Goal: Task Accomplishment & Management: Manage account settings

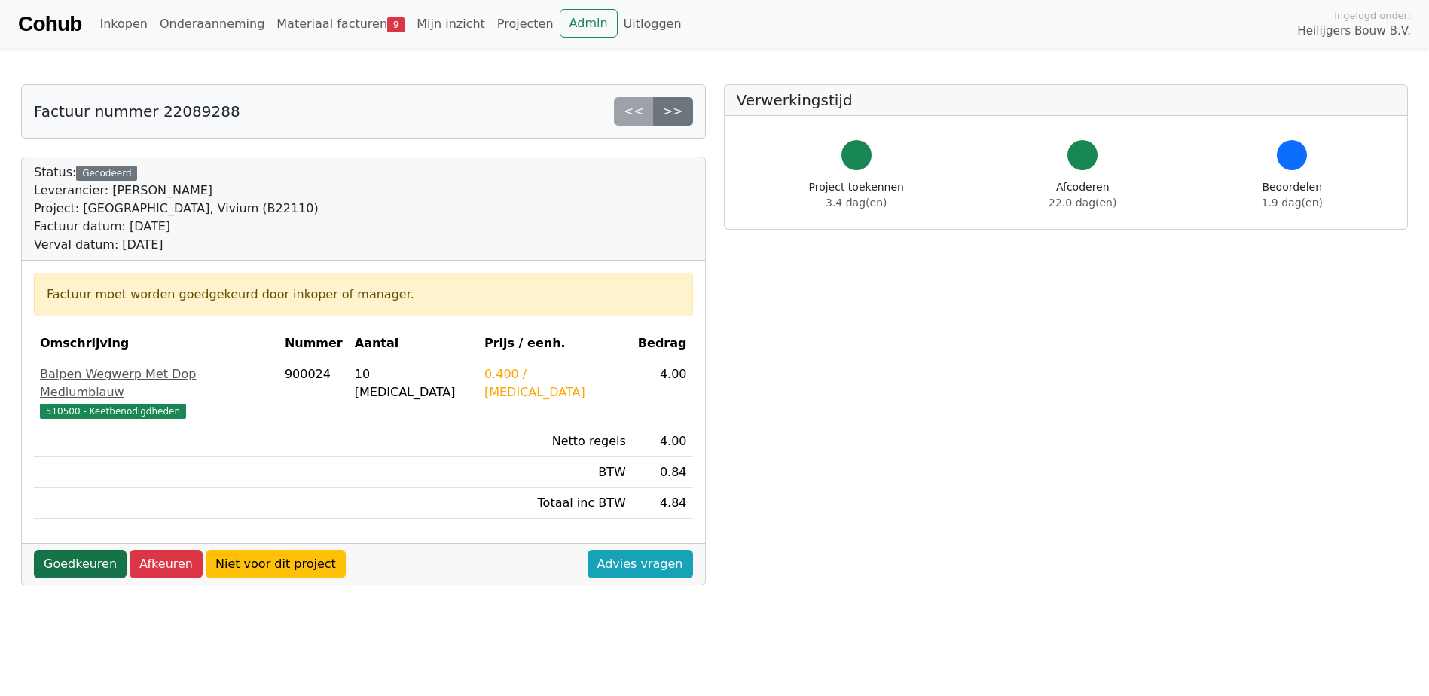
click at [64, 550] on link "Goedkeuren" at bounding box center [80, 564] width 93 height 29
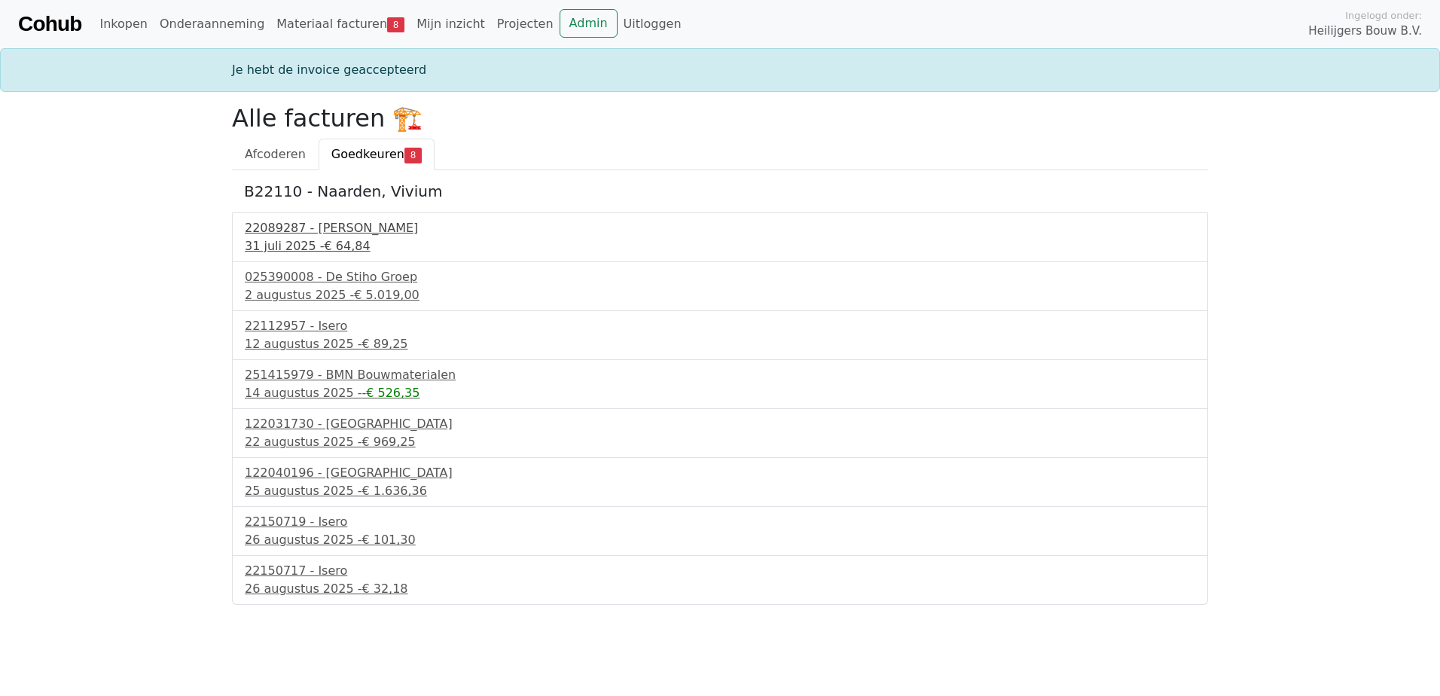
click at [316, 237] on div "31 juli 2025 - € 64,84" at bounding box center [720, 246] width 950 height 18
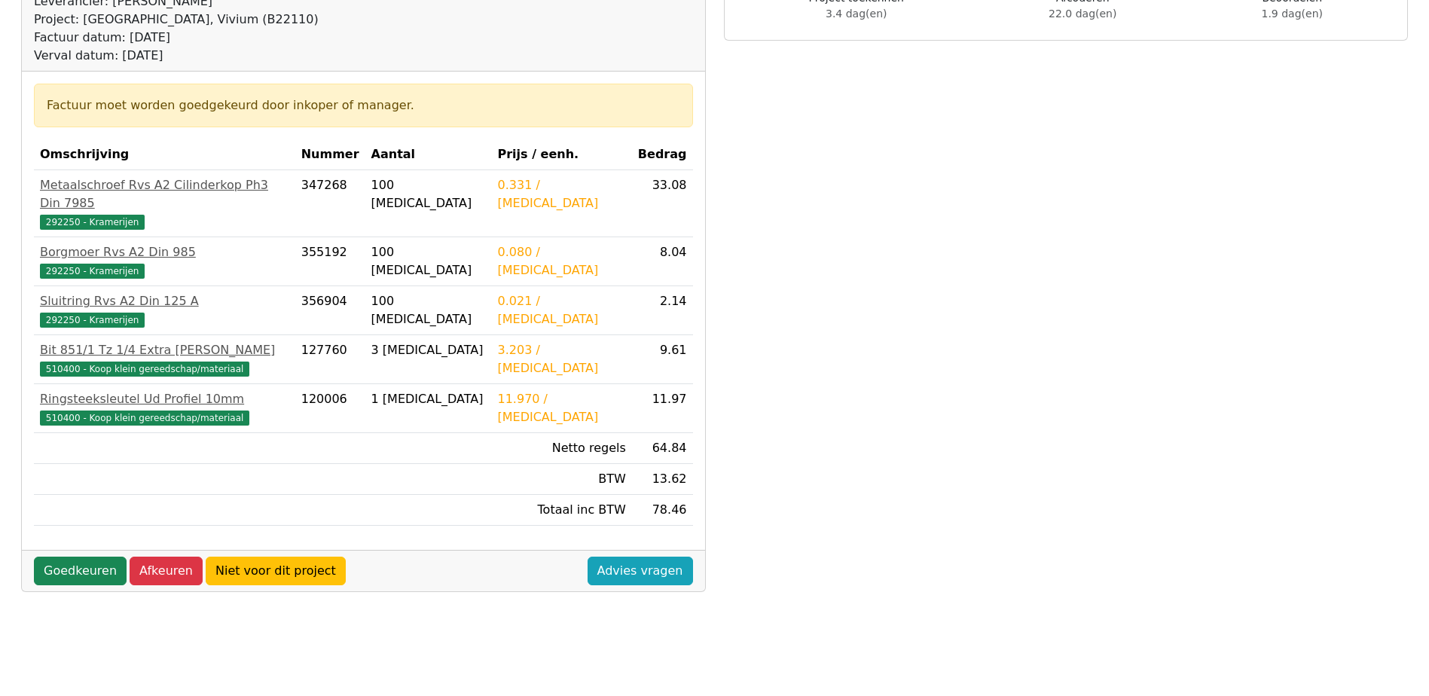
scroll to position [301, 0]
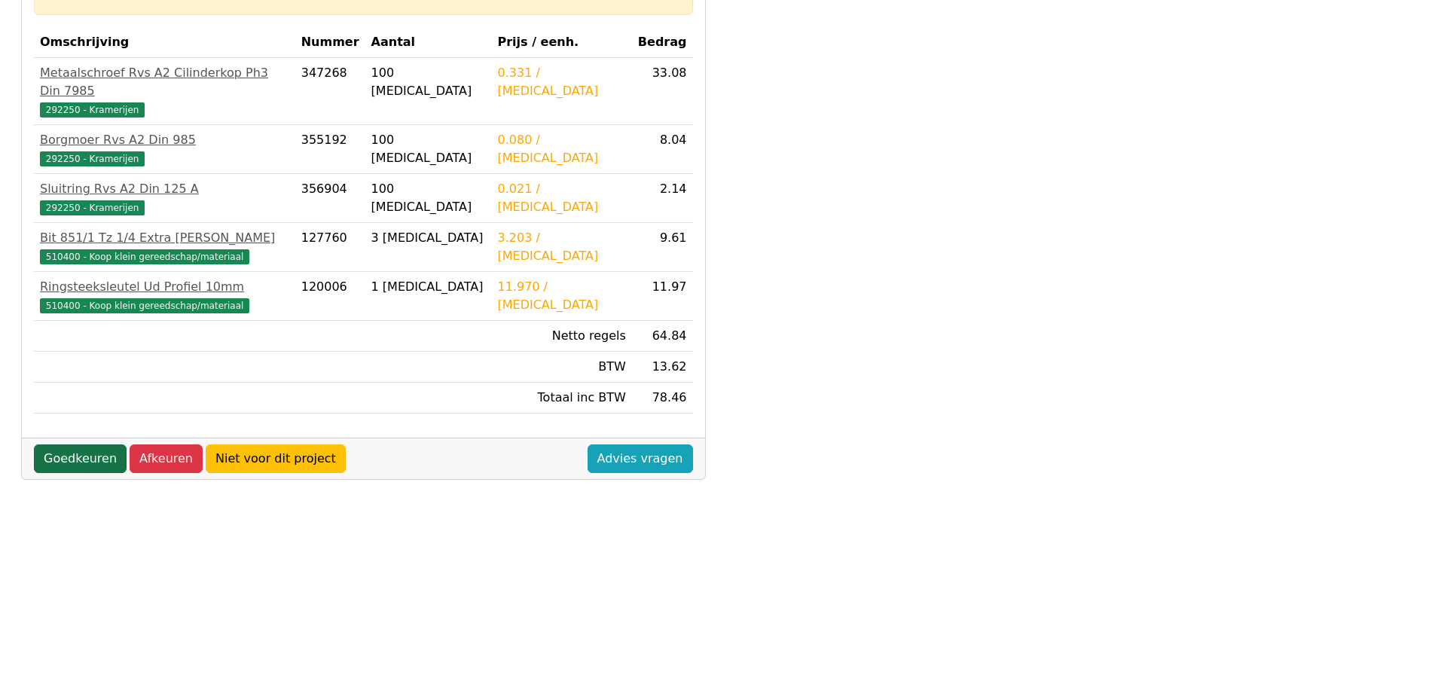
click at [87, 444] on link "Goedkeuren" at bounding box center [80, 458] width 93 height 29
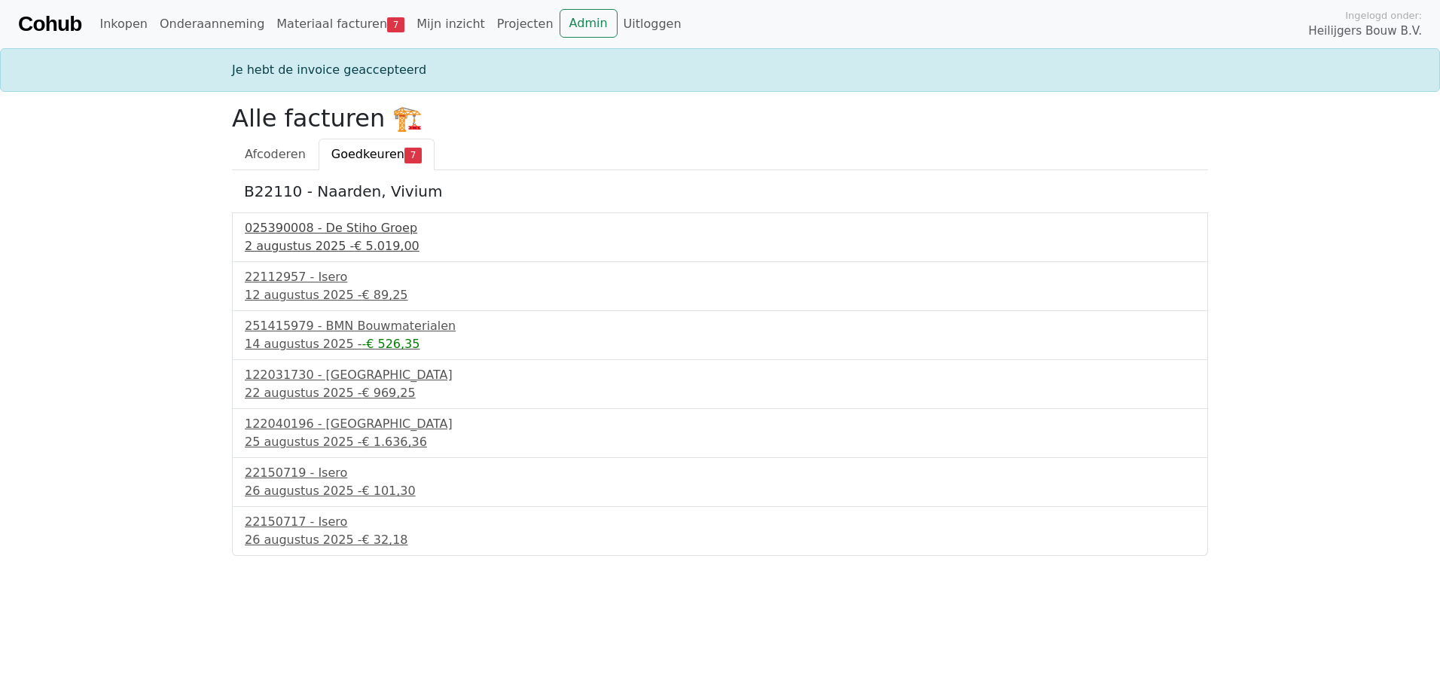
click at [281, 229] on div "025390008 - De Stiho Groep" at bounding box center [720, 228] width 950 height 18
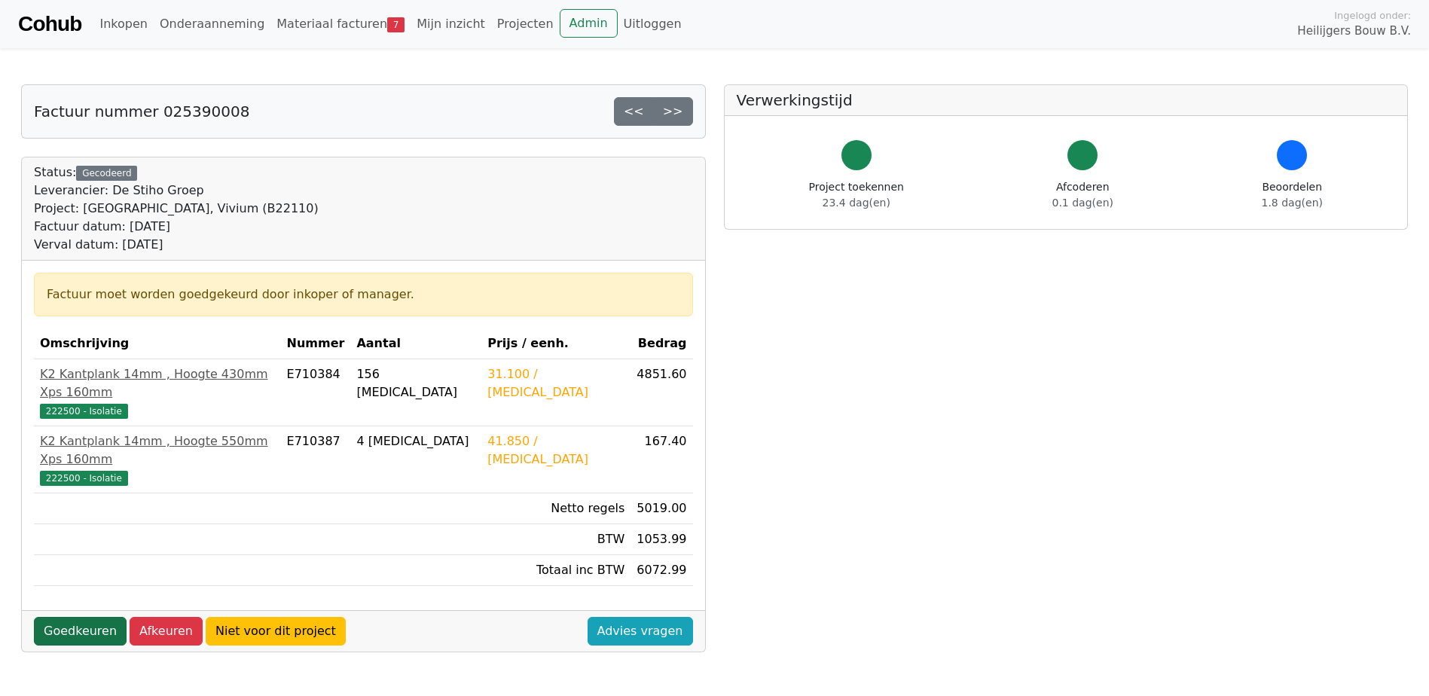
click at [84, 617] on link "Goedkeuren" at bounding box center [80, 631] width 93 height 29
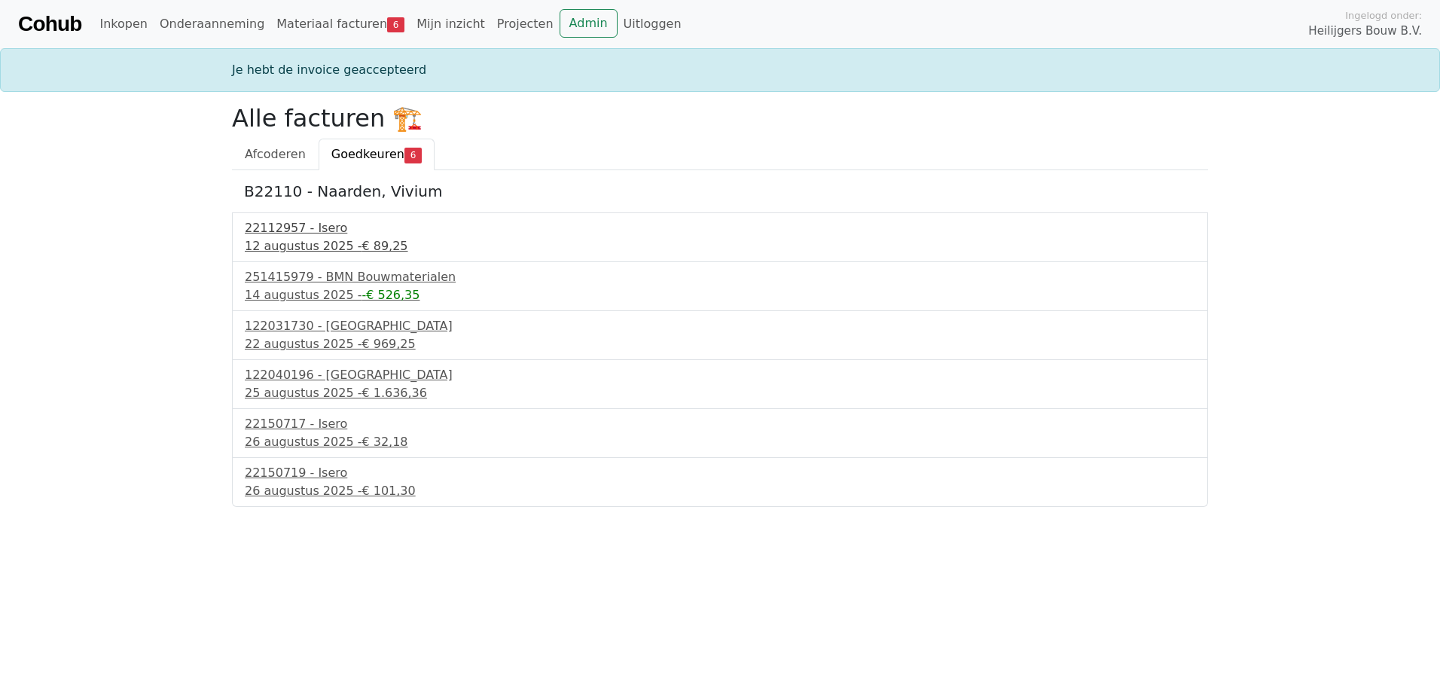
click at [311, 235] on div "22112957 - Isero" at bounding box center [720, 228] width 950 height 18
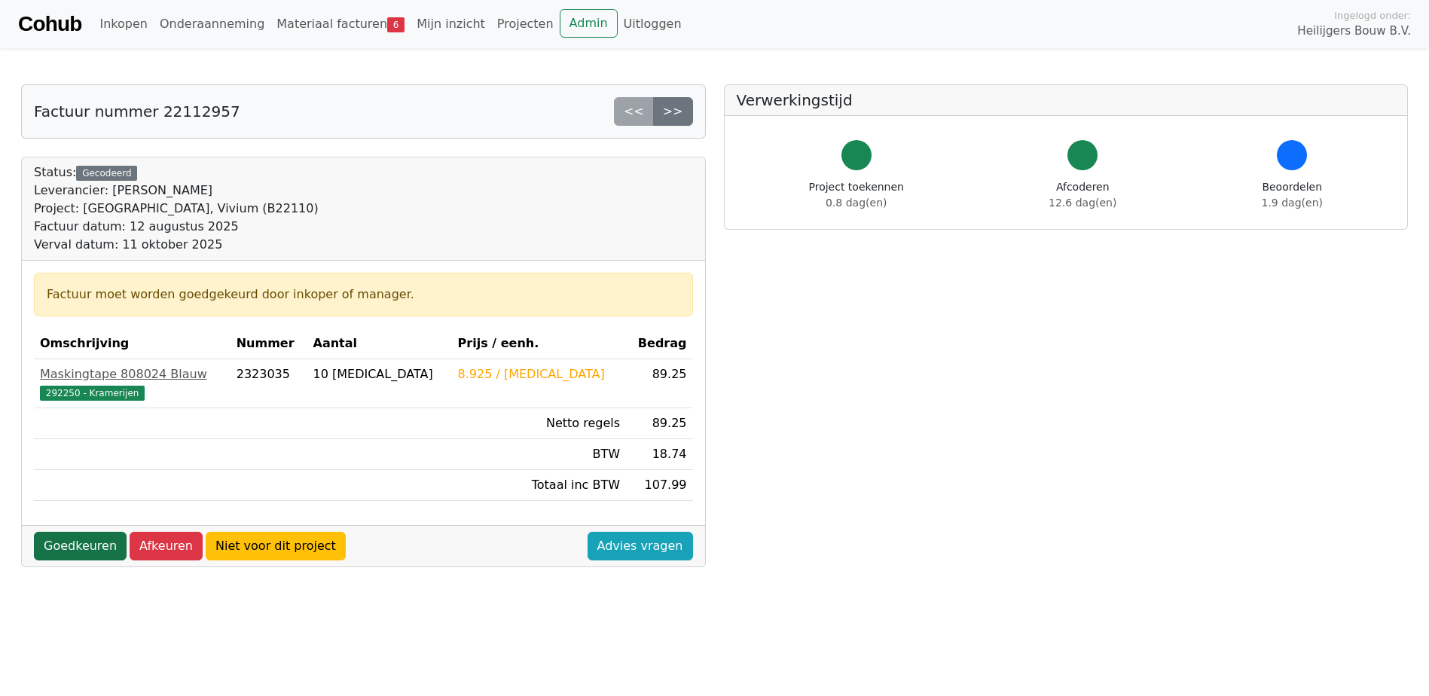
click at [94, 548] on link "Goedkeuren" at bounding box center [80, 546] width 93 height 29
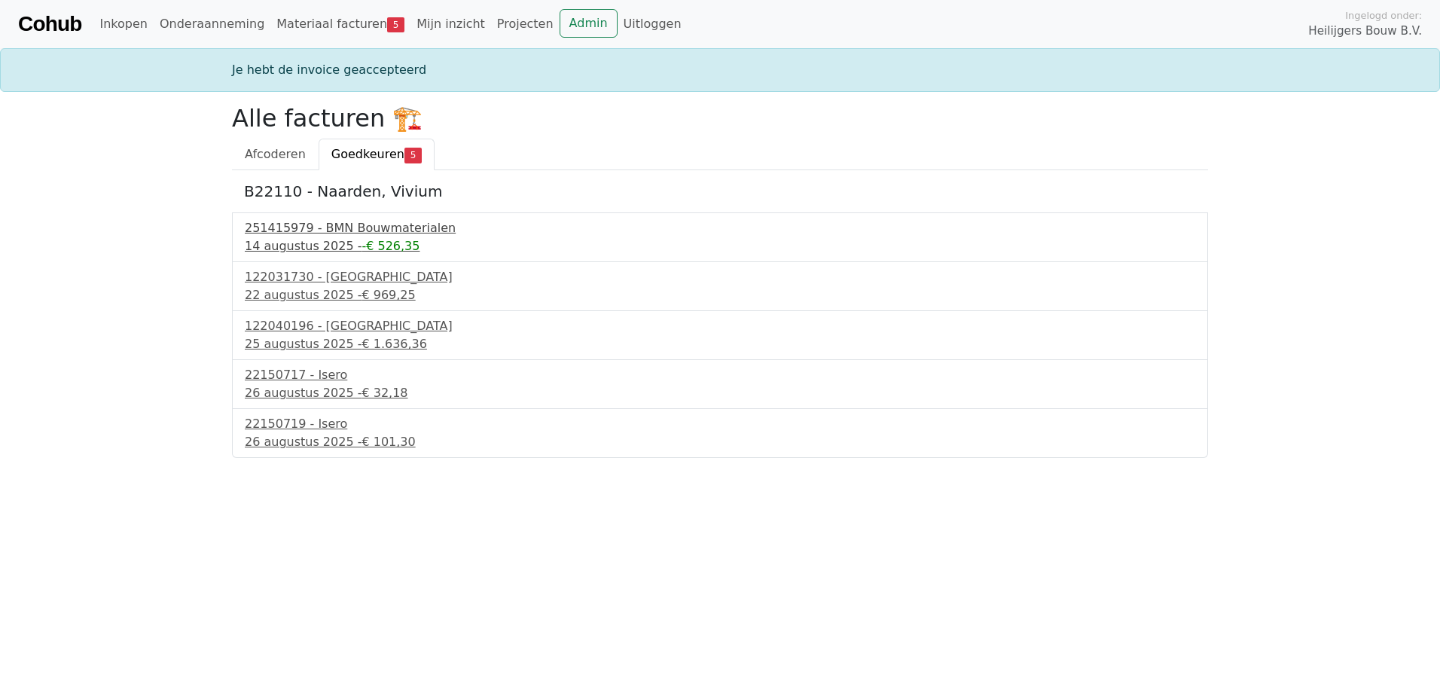
click at [285, 234] on div "251415979 - BMN Bouwmaterialen" at bounding box center [720, 228] width 950 height 18
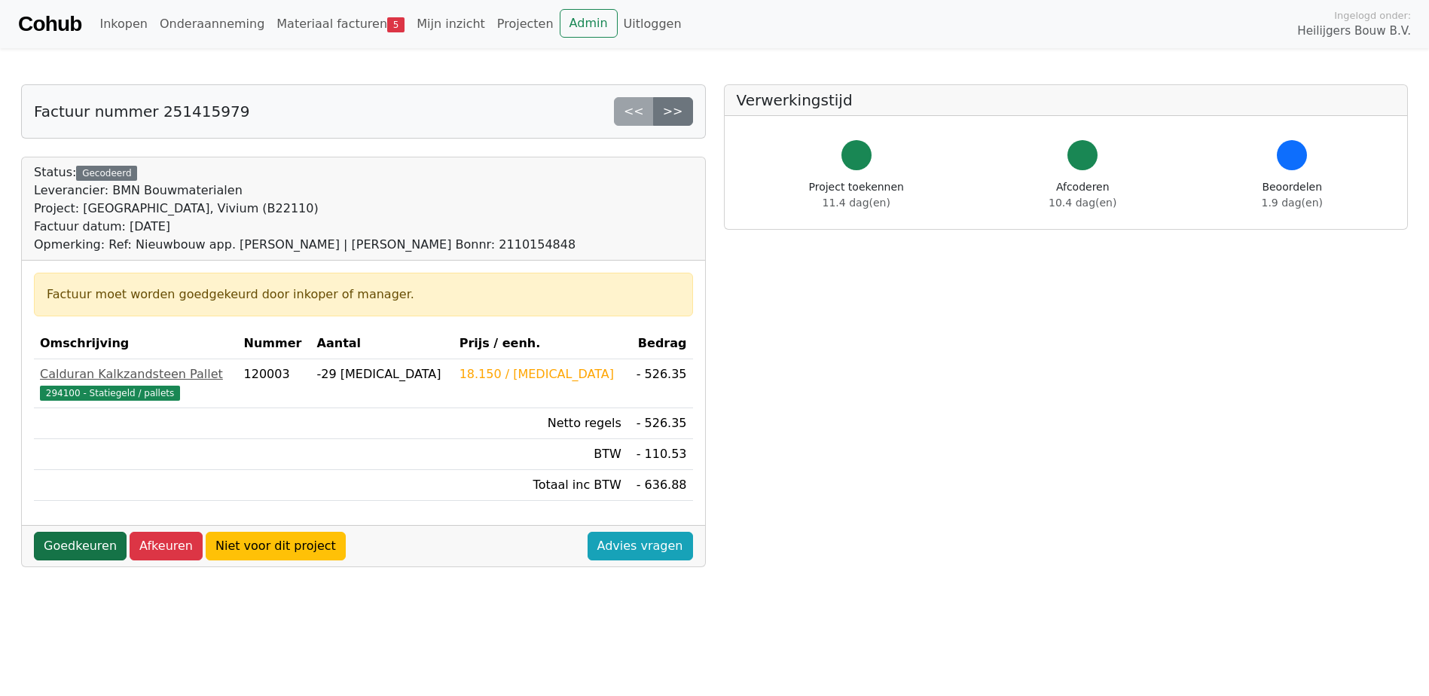
click at [60, 544] on link "Goedkeuren" at bounding box center [80, 546] width 93 height 29
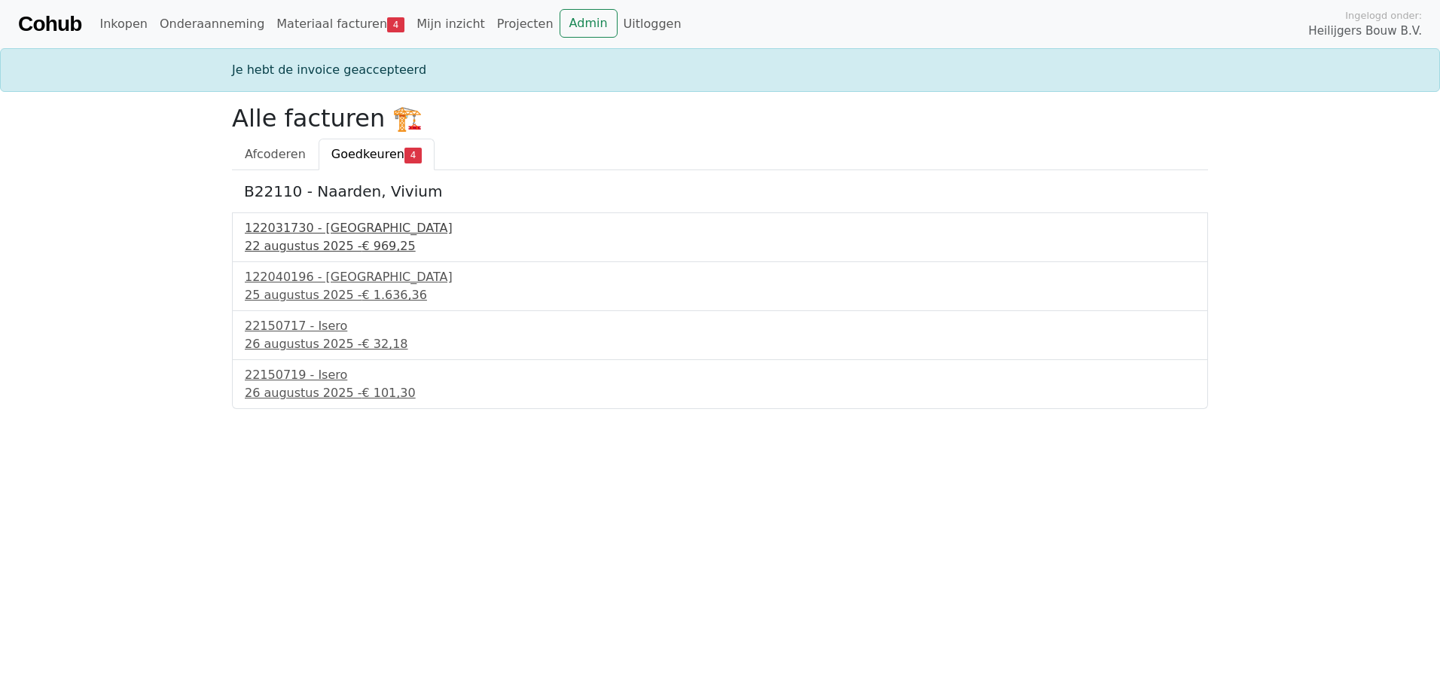
click at [307, 241] on div "22 augustus 2025 - € 969,25" at bounding box center [720, 246] width 950 height 18
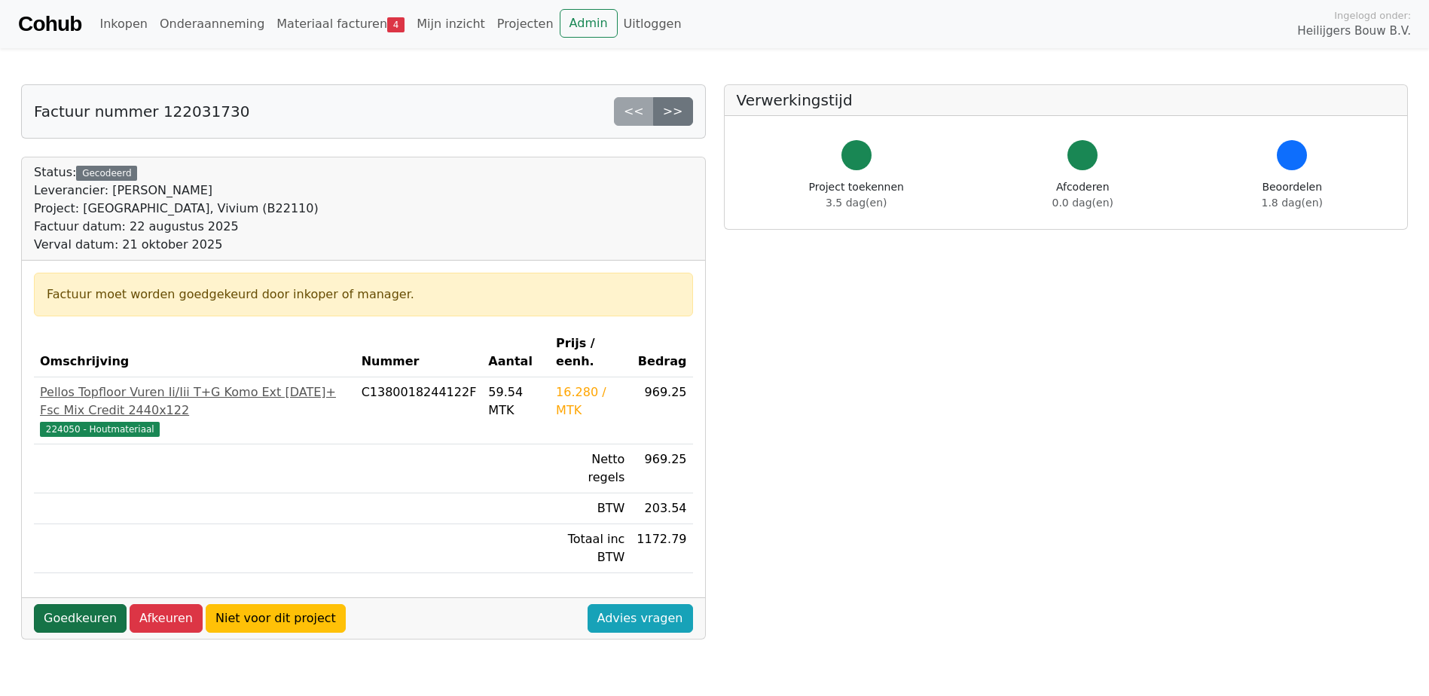
click at [78, 604] on link "Goedkeuren" at bounding box center [80, 618] width 93 height 29
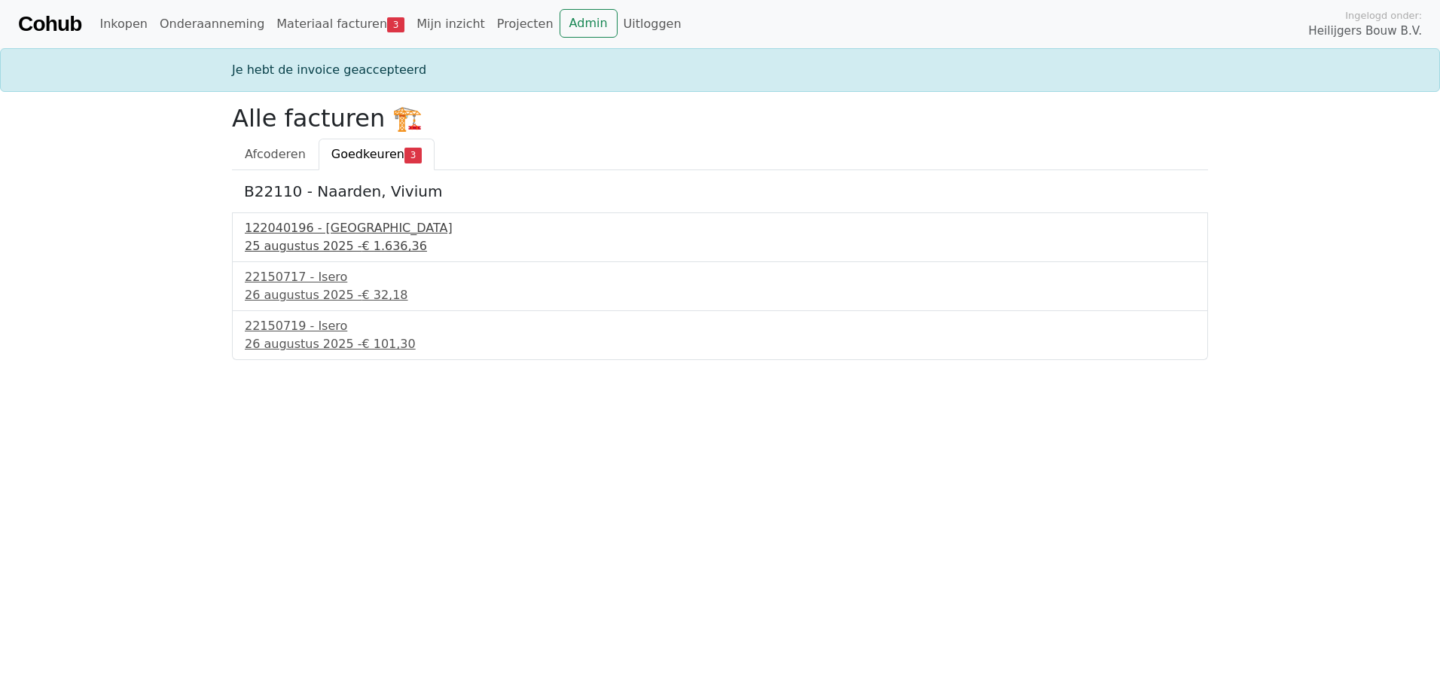
click at [297, 242] on div "25 augustus 2025 - € 1.636,36" at bounding box center [720, 246] width 950 height 18
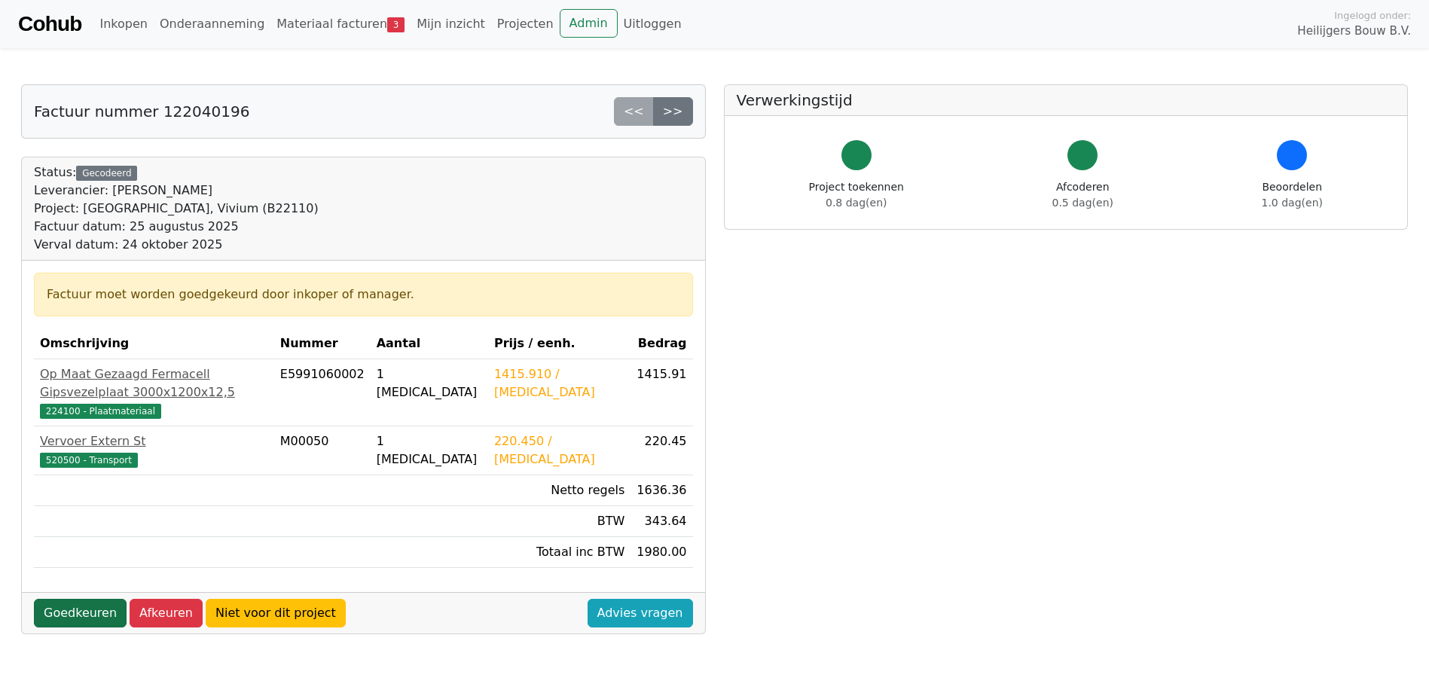
click at [75, 599] on link "Goedkeuren" at bounding box center [80, 613] width 93 height 29
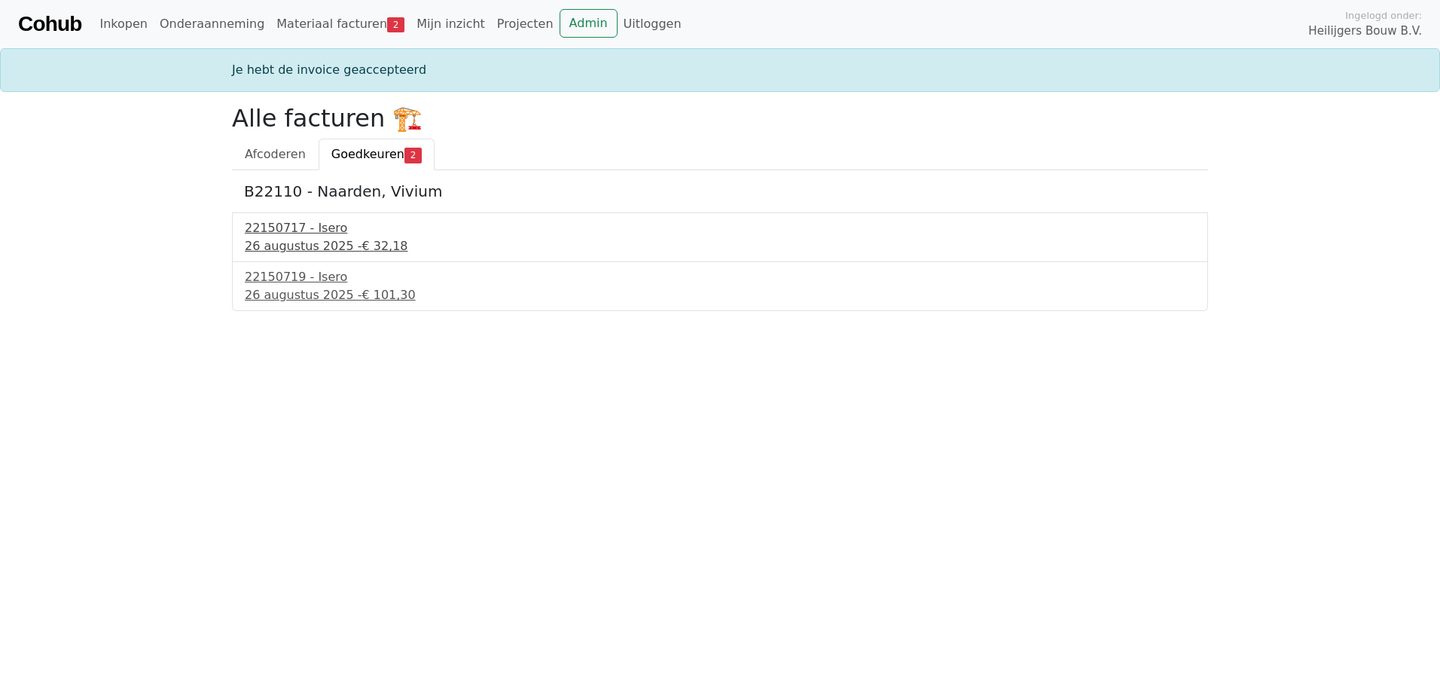
click at [292, 248] on div "26 augustus 2025 - € 32,18" at bounding box center [720, 246] width 950 height 18
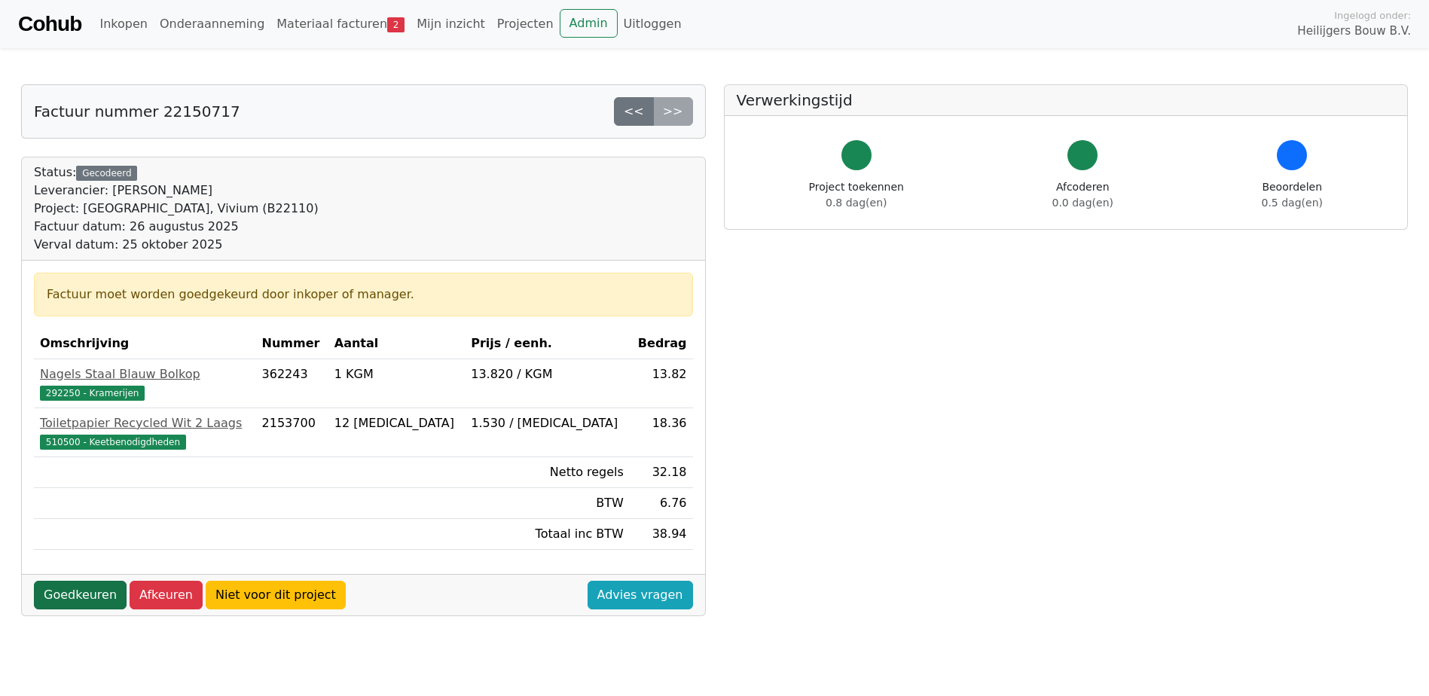
click at [73, 597] on link "Goedkeuren" at bounding box center [80, 595] width 93 height 29
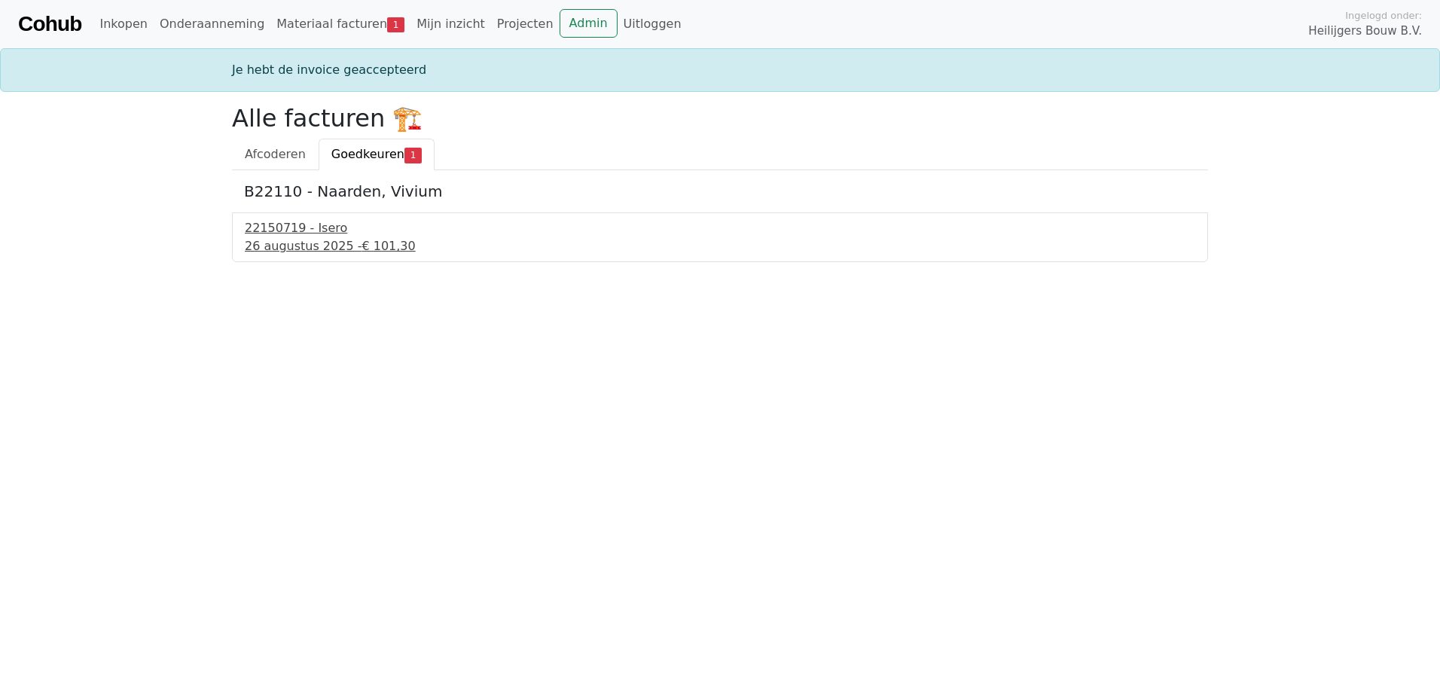
click at [292, 245] on div "26 augustus 2025 - € 101,30" at bounding box center [720, 246] width 950 height 18
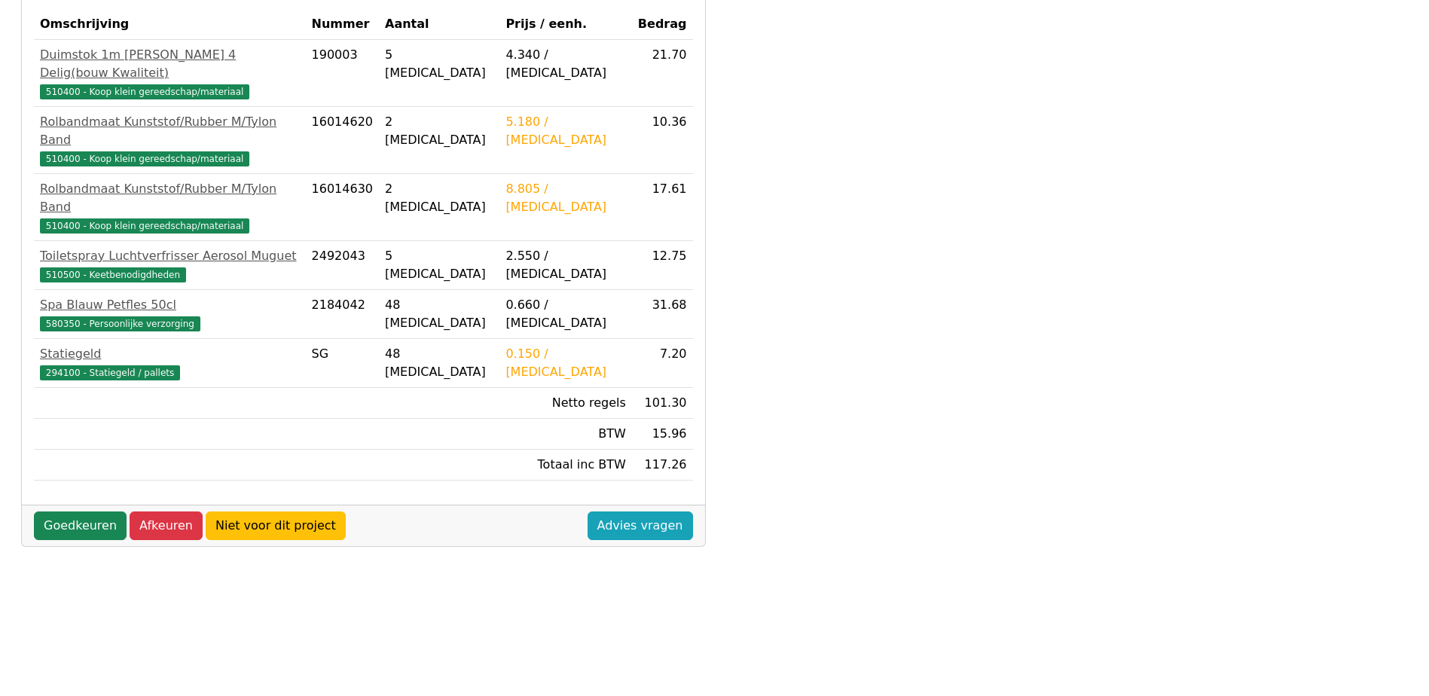
scroll to position [377, 0]
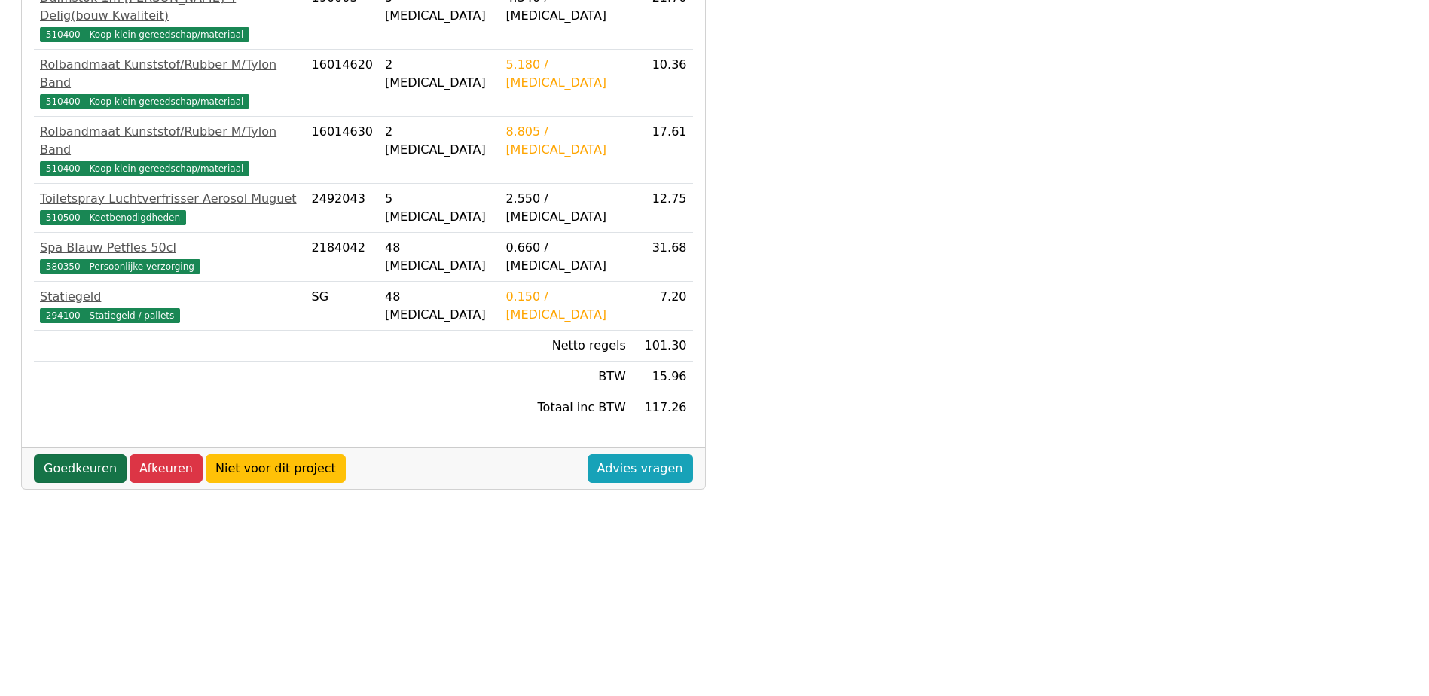
click at [85, 454] on link "Goedkeuren" at bounding box center [80, 468] width 93 height 29
